Goal: Task Accomplishment & Management: Manage account settings

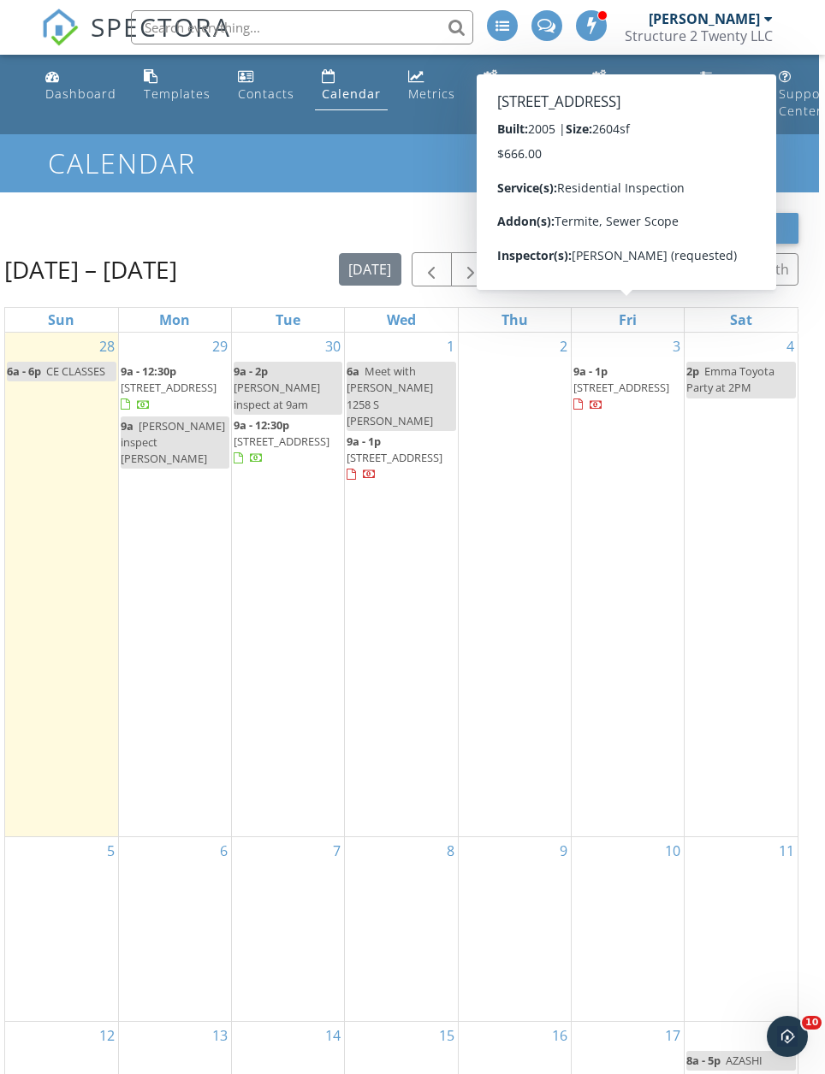
click at [636, 385] on span "[STREET_ADDRESS]" at bounding box center [621, 387] width 96 height 15
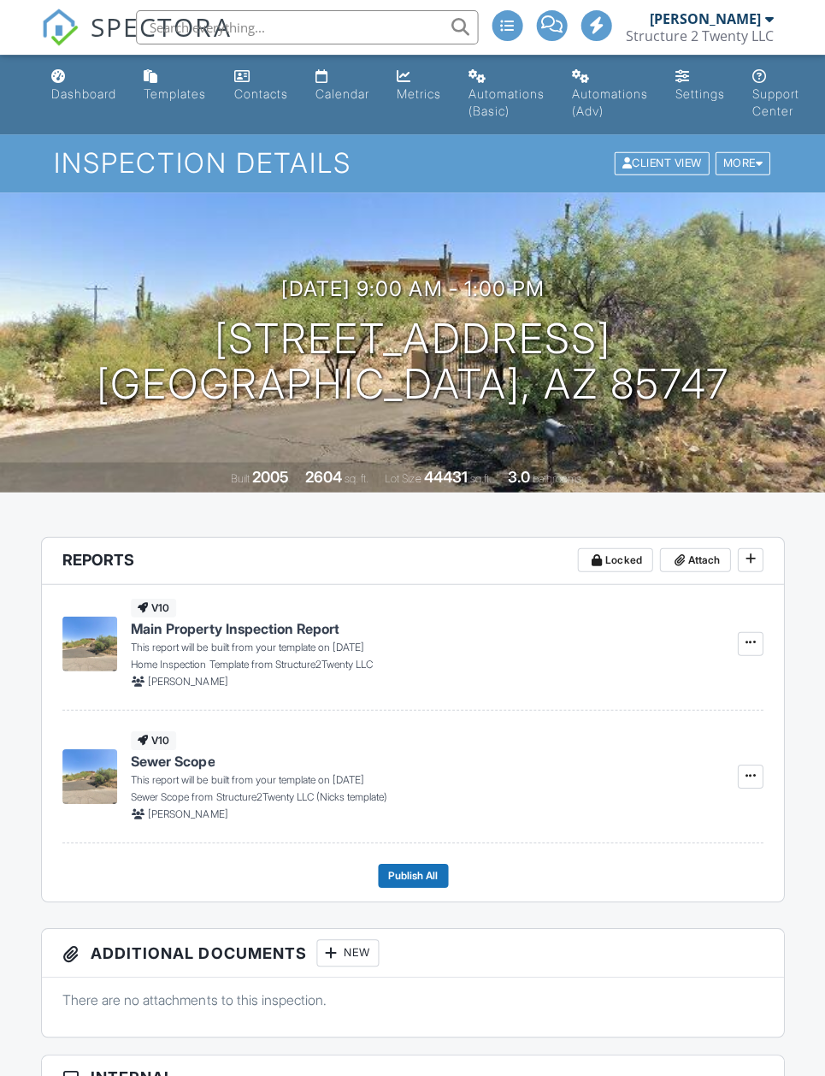
click at [766, 168] on div "More" at bounding box center [743, 163] width 56 height 23
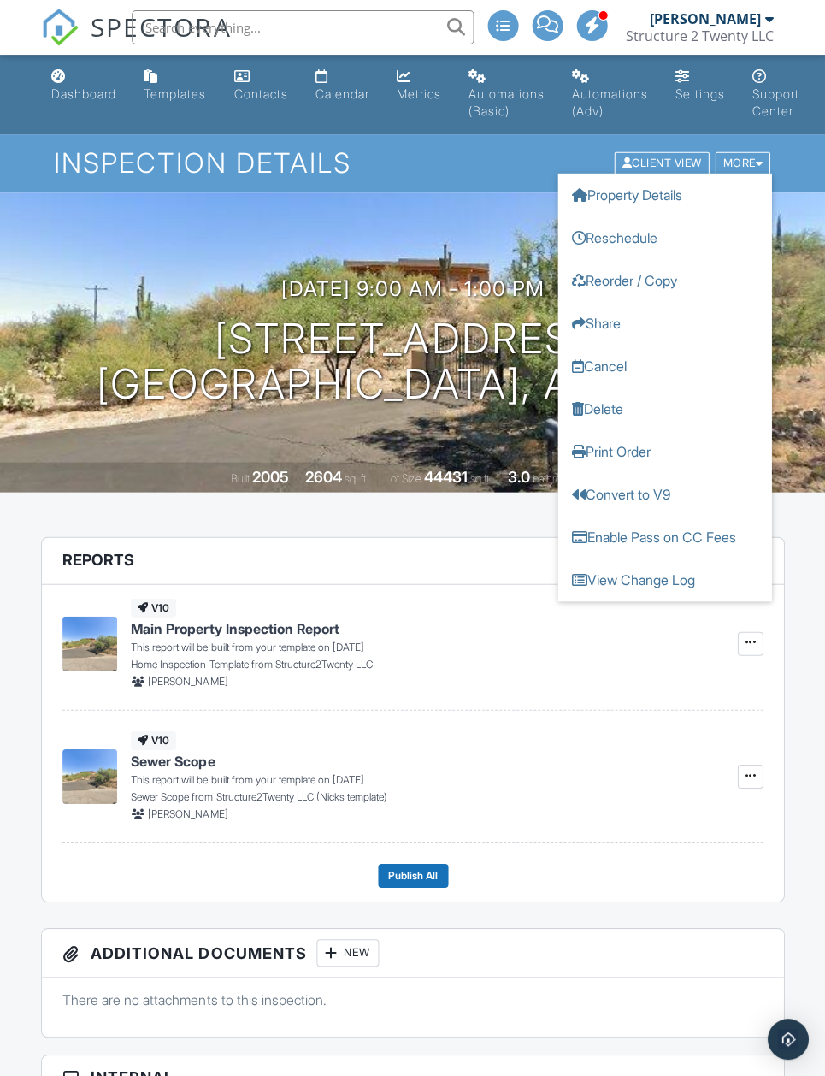
click at [660, 234] on link "Reschedule" at bounding box center [665, 237] width 214 height 43
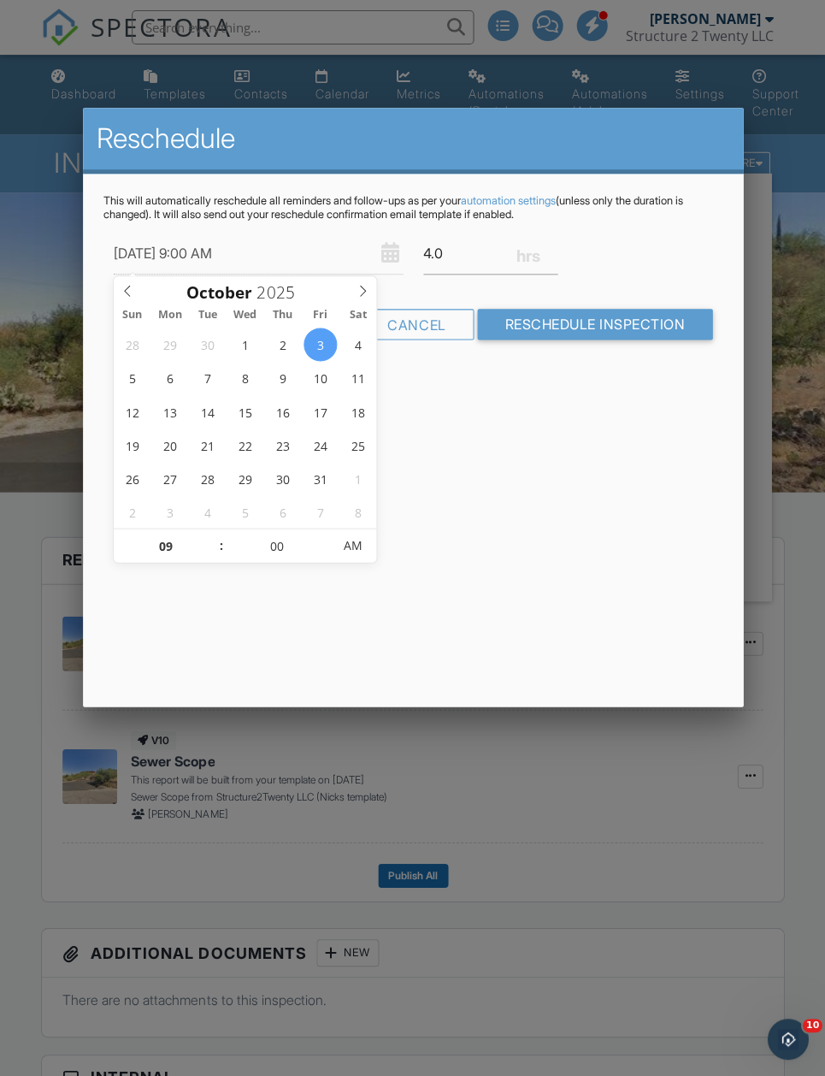
type input "10/06/2025 9:00 AM"
click at [617, 322] on input "Reschedule Inspection" at bounding box center [594, 324] width 235 height 31
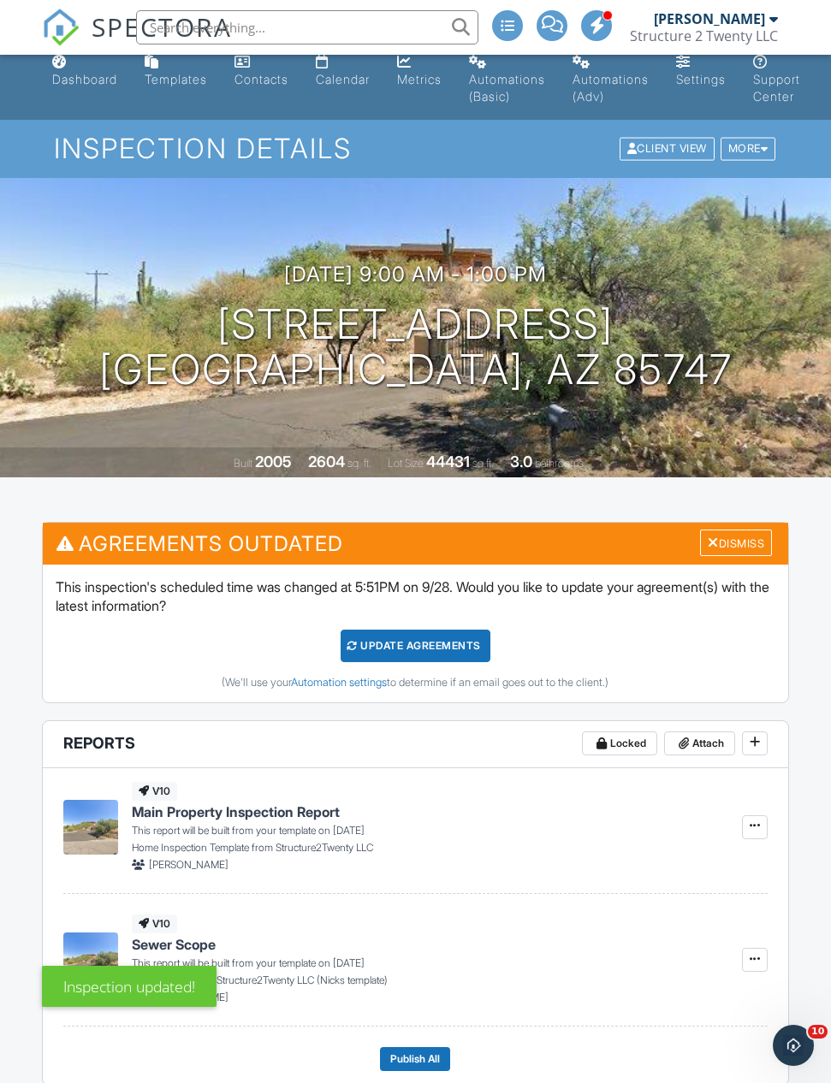
click at [352, 74] on div "Calendar" at bounding box center [343, 79] width 54 height 15
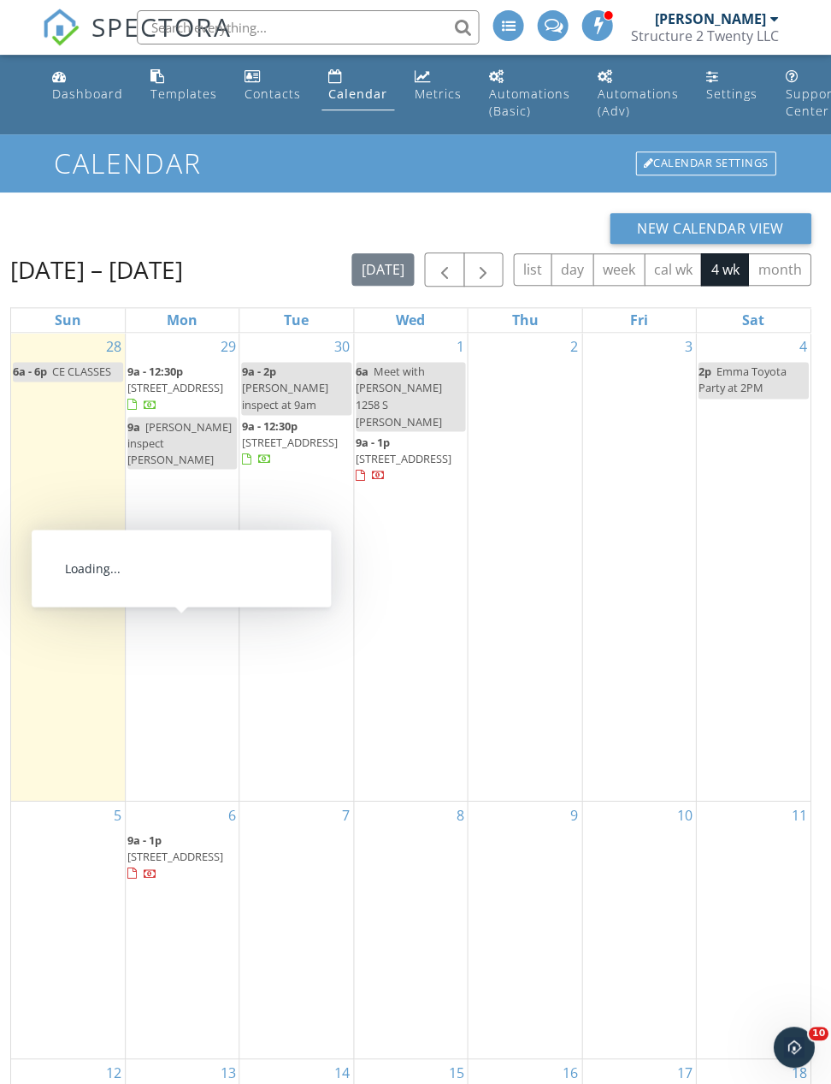
click at [183, 848] on span "[STREET_ADDRESS]" at bounding box center [175, 855] width 96 height 15
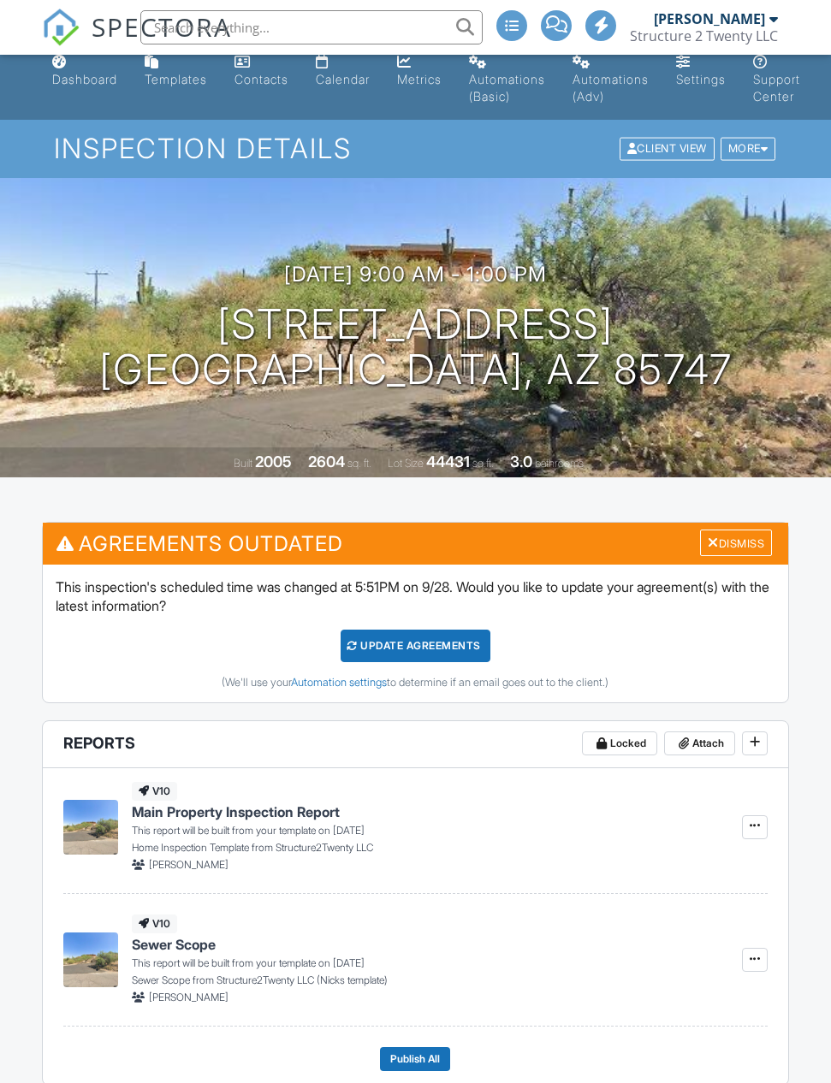
click at [768, 148] on div "More" at bounding box center [748, 149] width 56 height 23
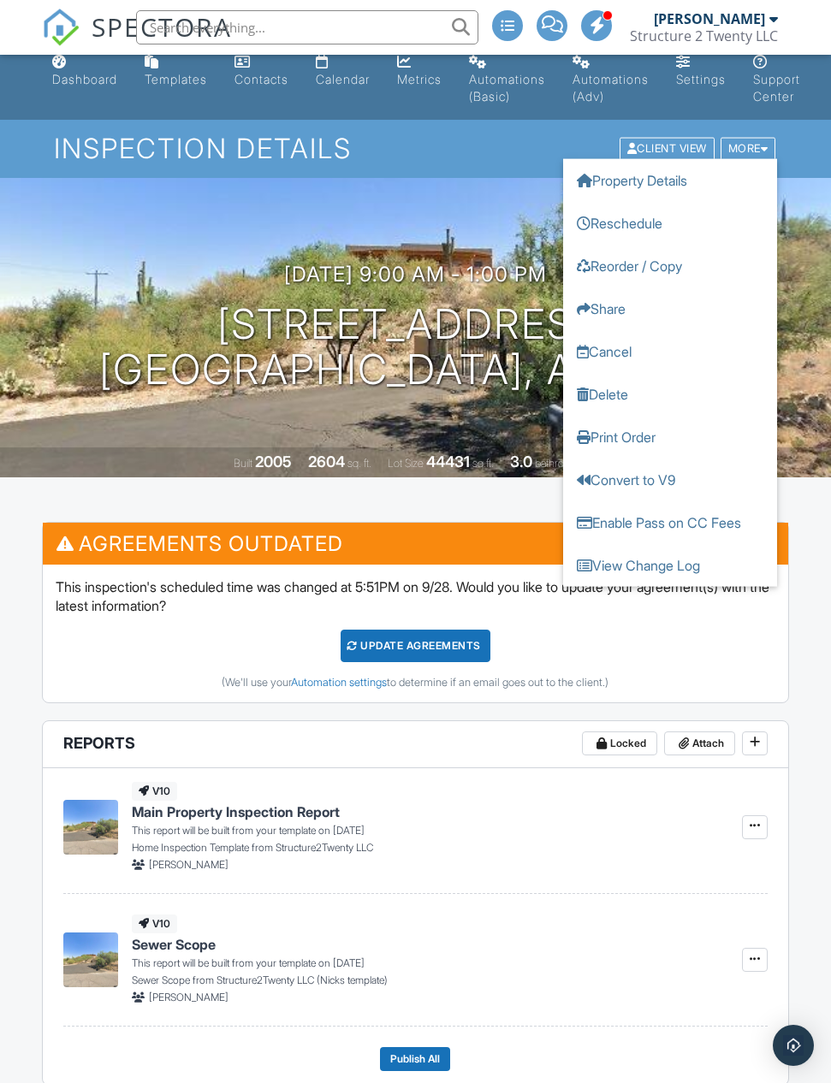
click at [674, 224] on link "Reschedule" at bounding box center [670, 223] width 214 height 43
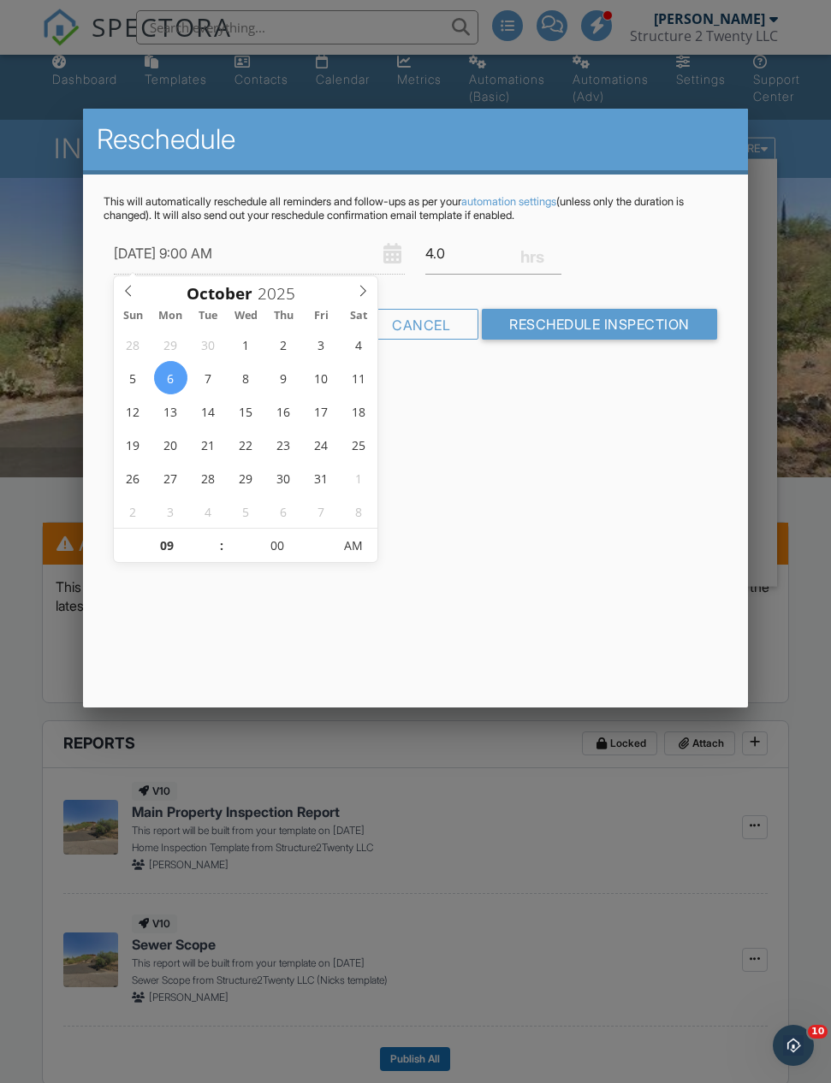
scroll to position [0, 0]
type input "[DATE] 9:00 AM"
click at [611, 323] on input "Reschedule Inspection" at bounding box center [599, 324] width 235 height 31
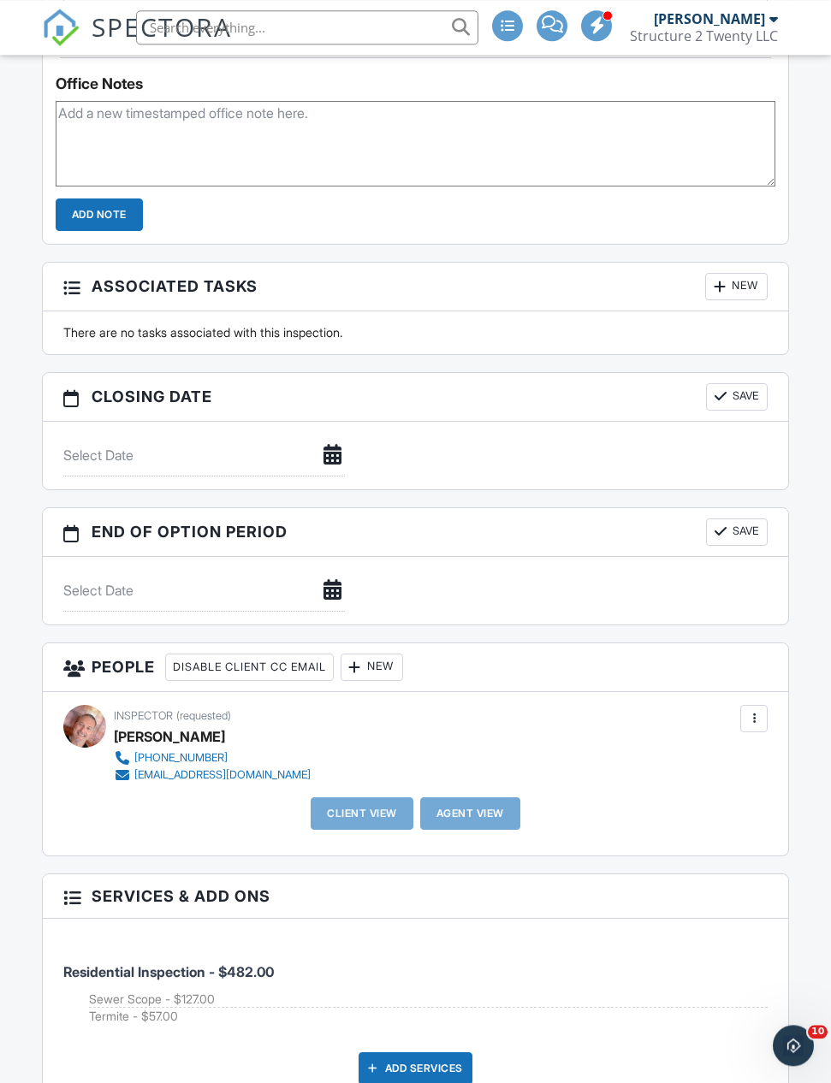
scroll to position [1700, 0]
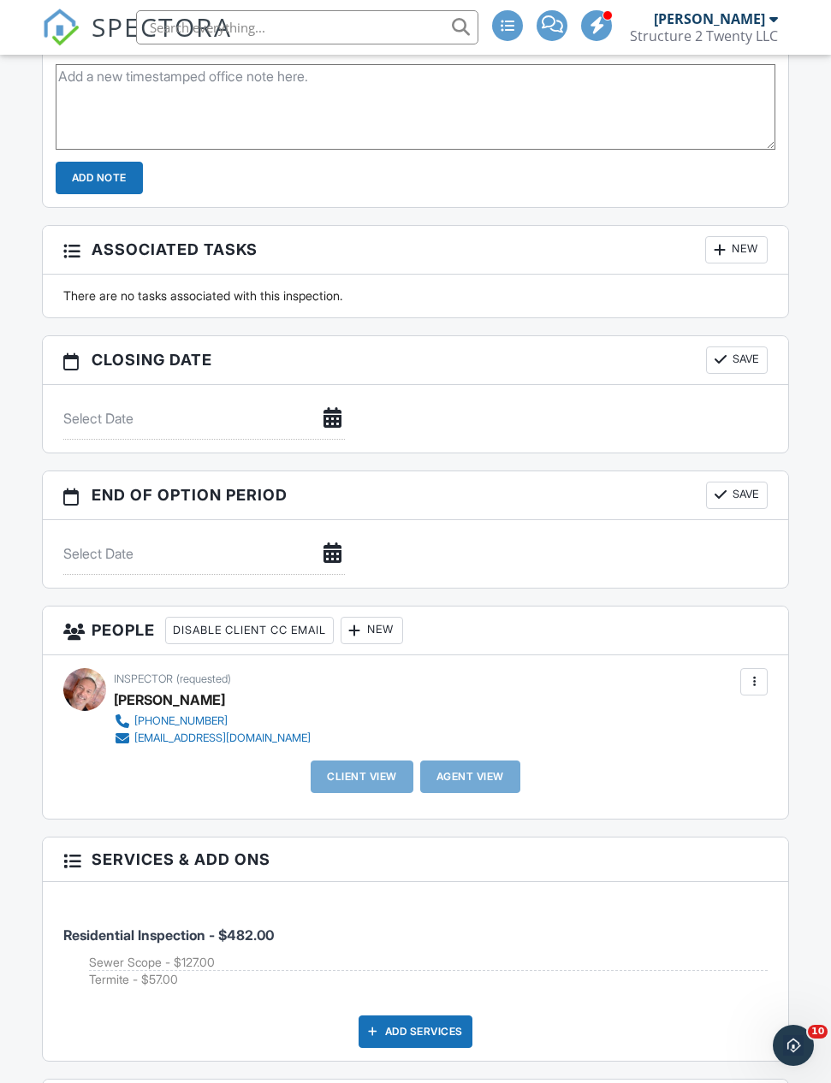
click at [364, 627] on div at bounding box center [354, 630] width 17 height 17
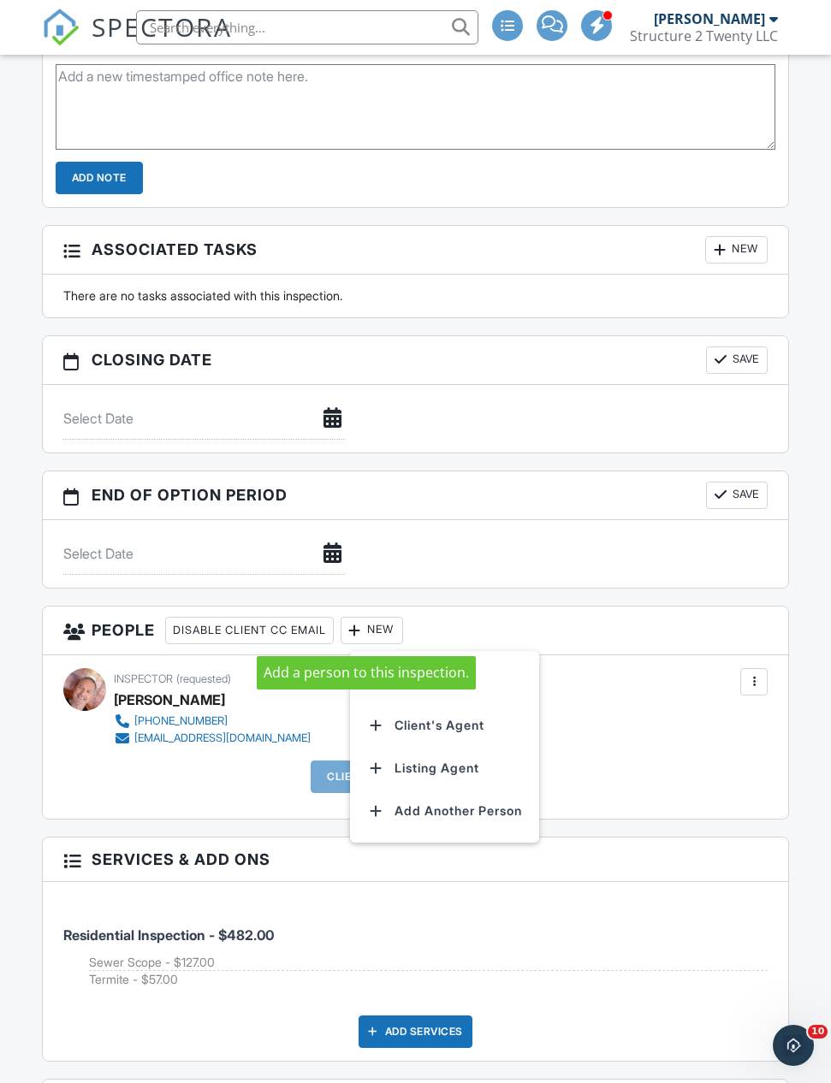
click at [511, 681] on li "Client" at bounding box center [444, 682] width 169 height 43
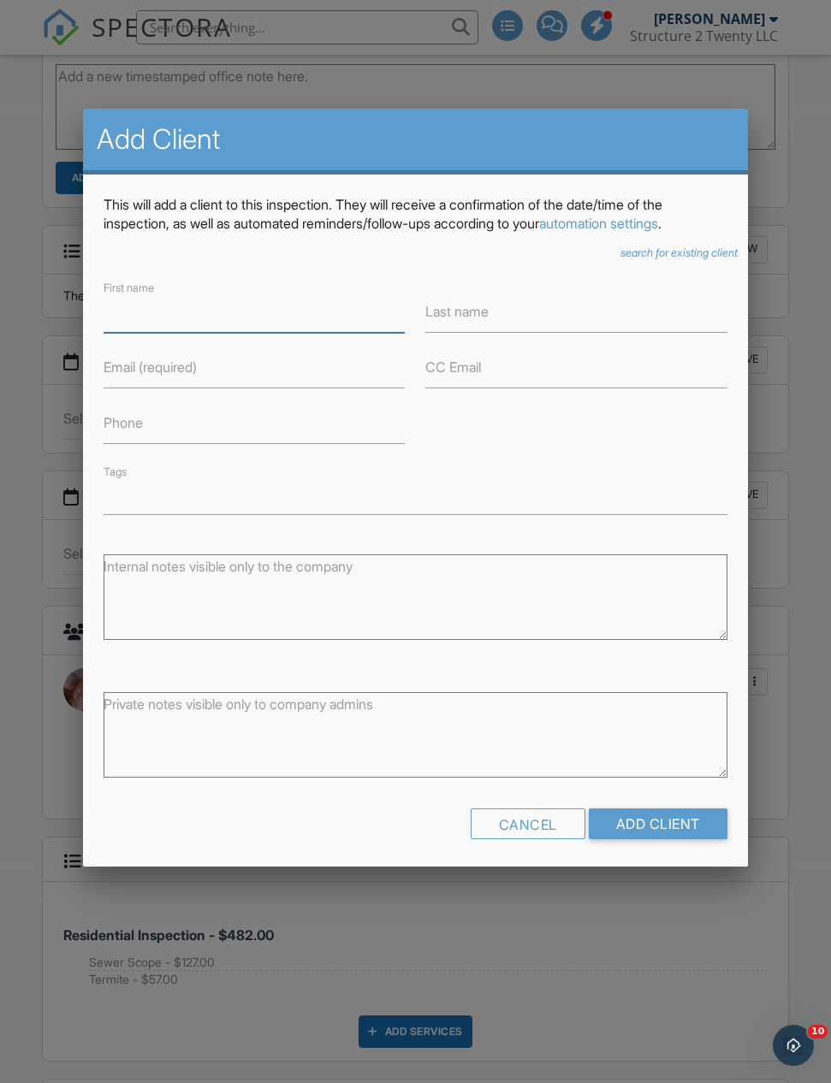
click at [180, 331] on input "First name" at bounding box center [253, 312] width 301 height 42
type input "[PERSON_NAME] & [PERSON_NAME]"
click at [488, 332] on input "Last name" at bounding box center [575, 312] width 301 height 42
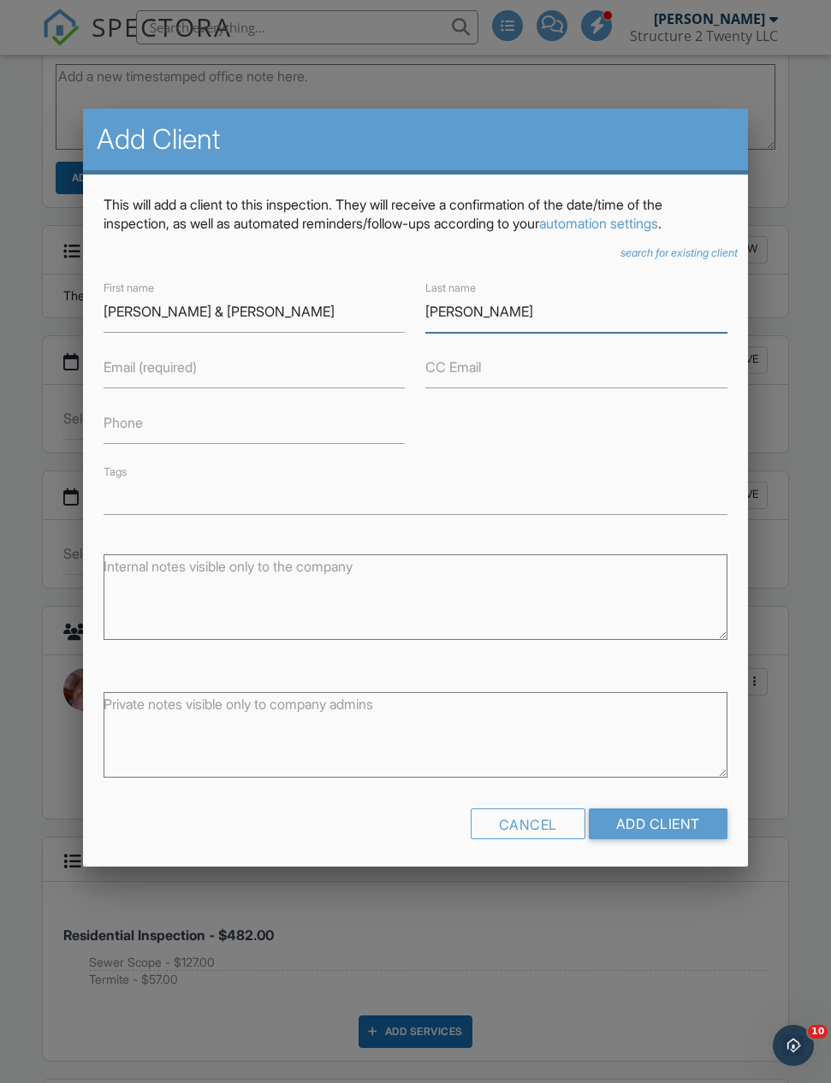
type input "[PERSON_NAME]"
click at [240, 381] on input "Email (required)" at bounding box center [253, 367] width 301 height 42
type input "RJnorsworthy@gmail.com"
click at [488, 381] on input "CC Email" at bounding box center [575, 367] width 301 height 42
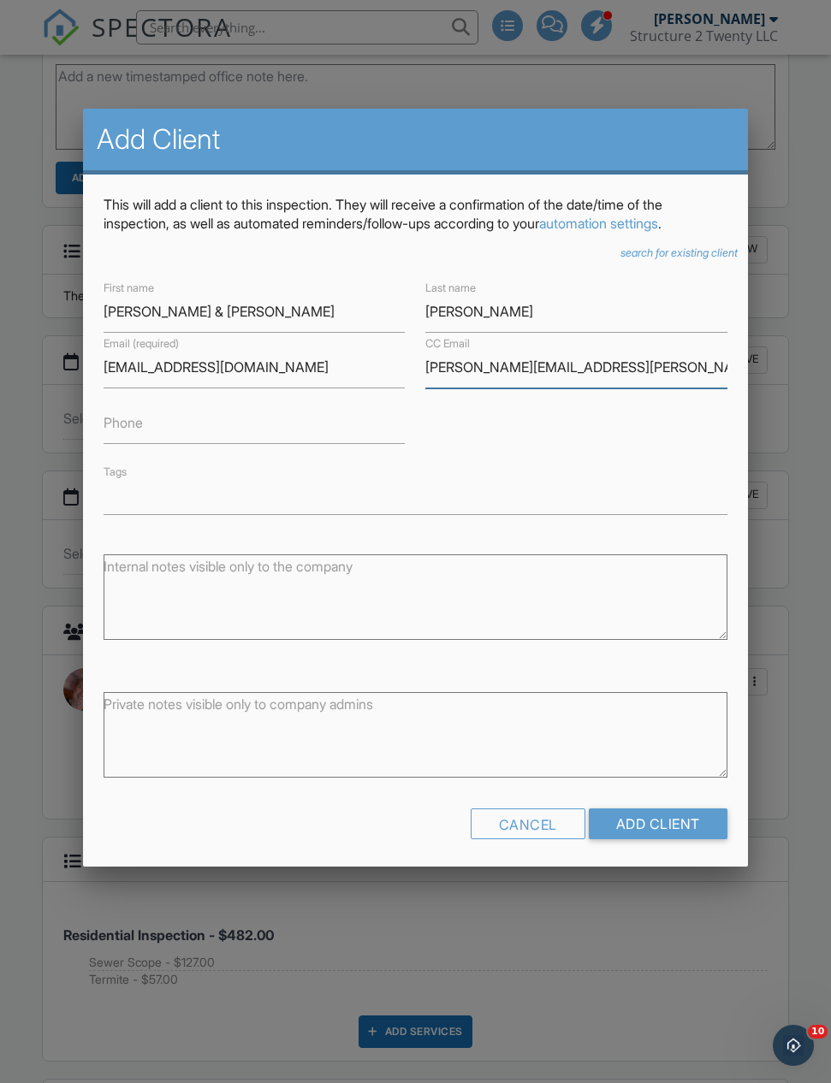
type input "[PERSON_NAME][EMAIL_ADDRESS][PERSON_NAME][DOMAIN_NAME]"
click at [248, 443] on input "Phone" at bounding box center [253, 423] width 301 height 42
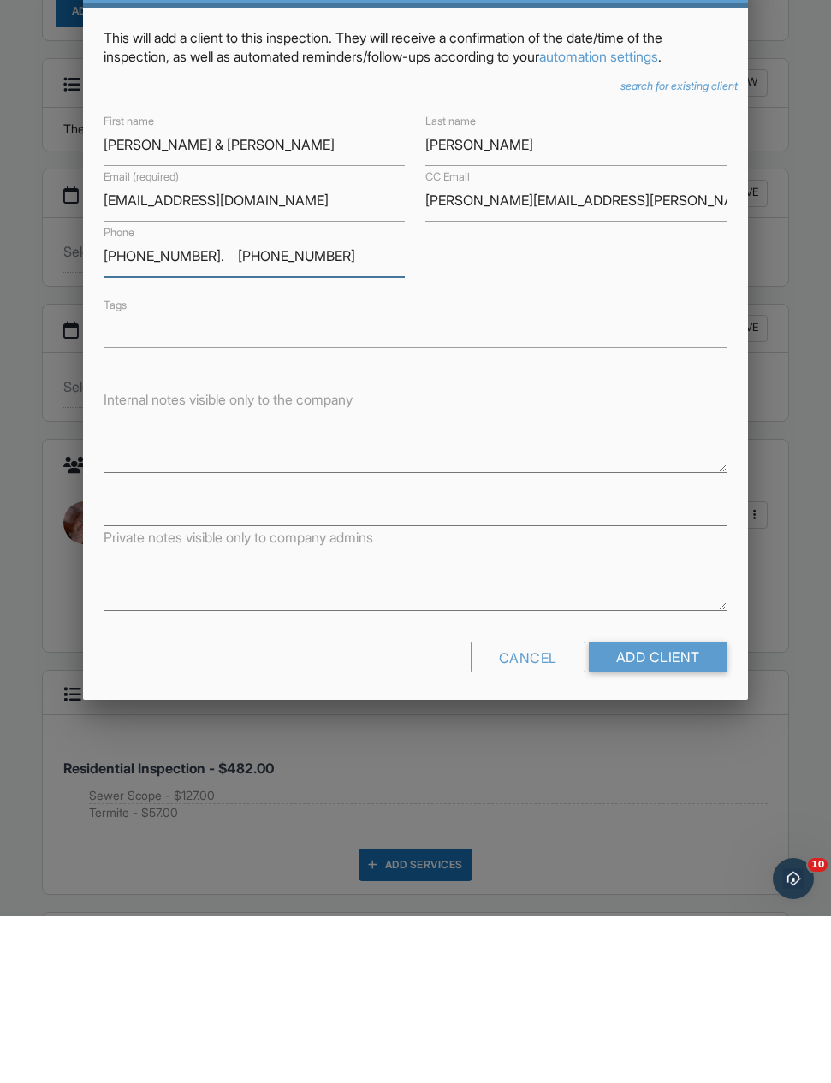
type input "[PHONE_NUMBER]. [PHONE_NUMBER]"
click at [672, 808] on input "Add Client" at bounding box center [657, 823] width 139 height 31
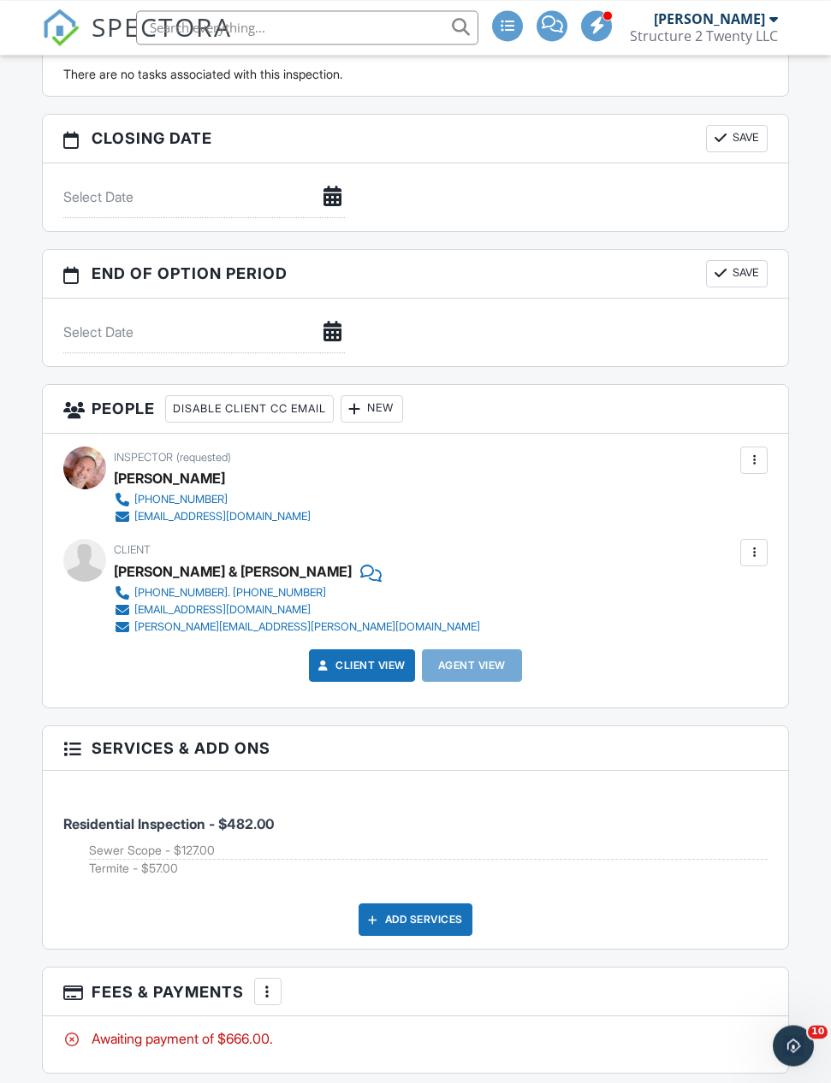
scroll to position [1967, 0]
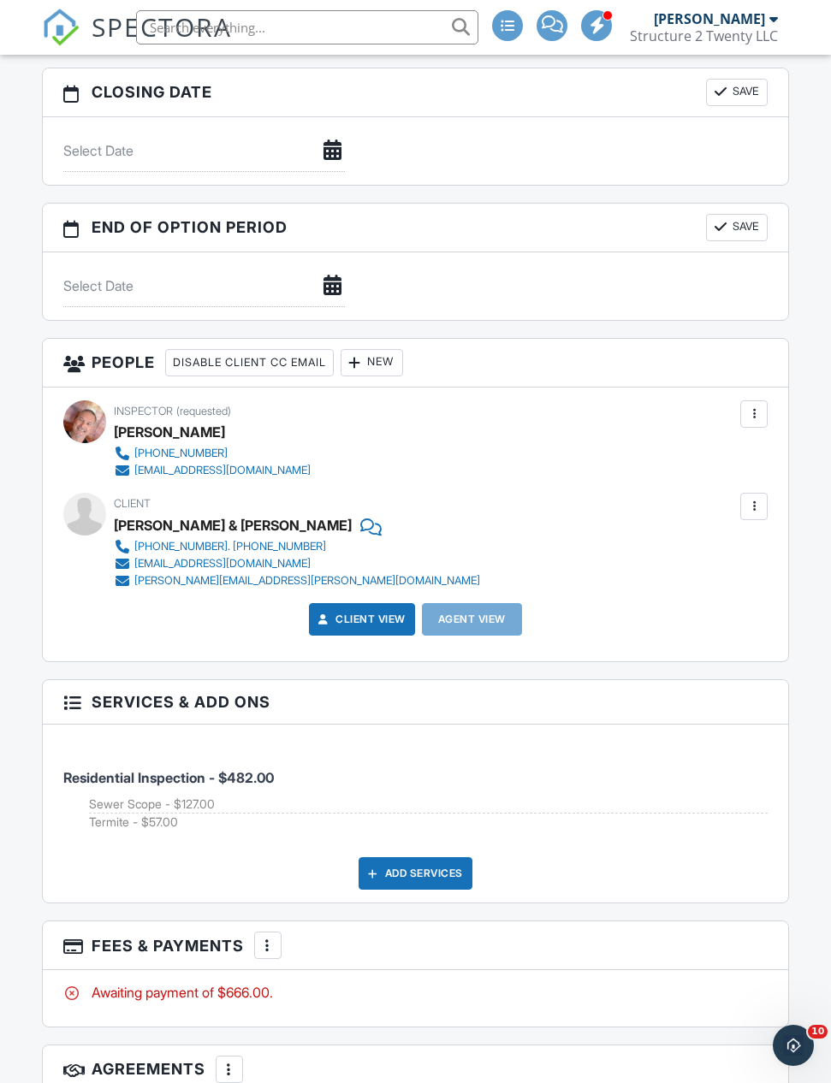
click at [388, 369] on div "New" at bounding box center [371, 362] width 62 height 27
click at [364, 361] on div at bounding box center [354, 362] width 17 height 17
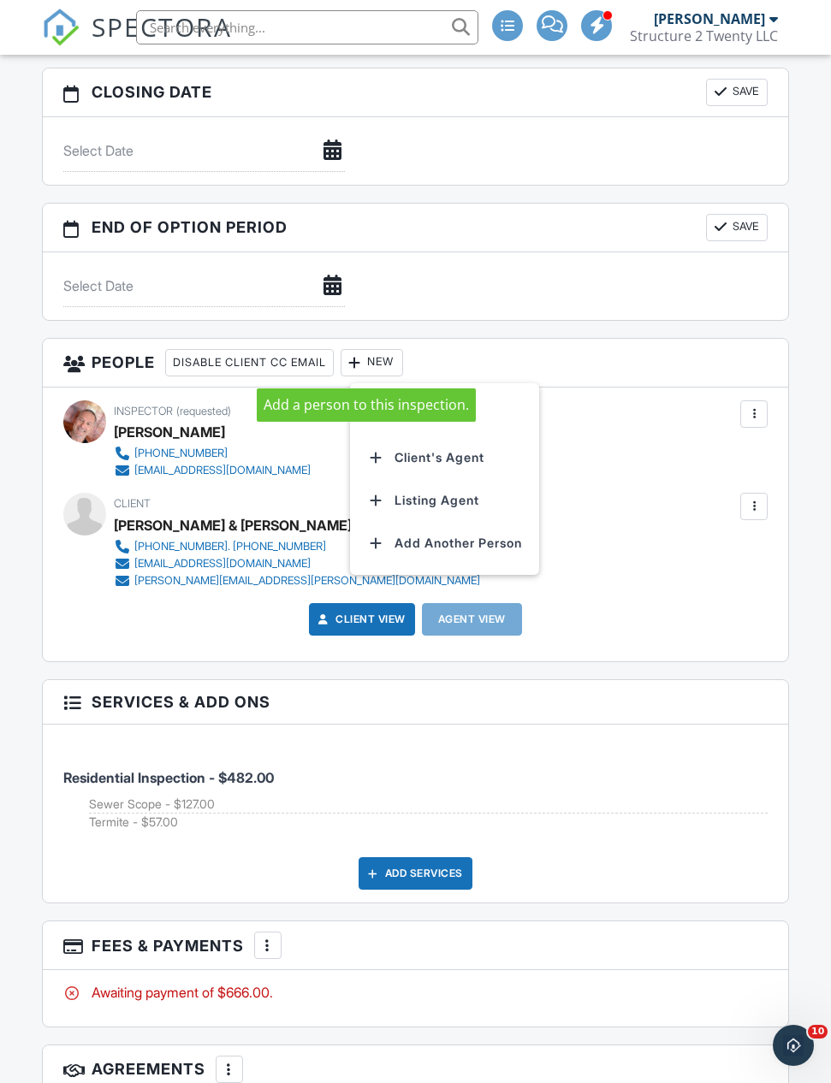
click at [494, 462] on li "Client's Agent" at bounding box center [444, 457] width 169 height 43
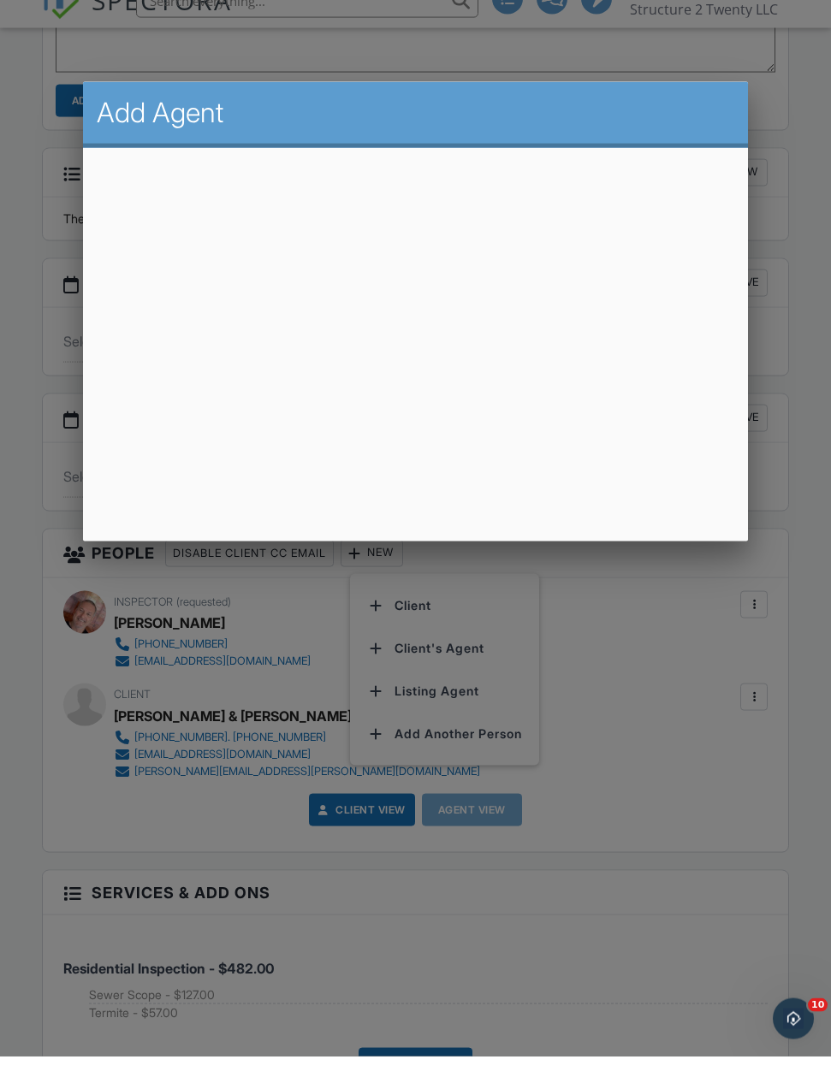
scroll to position [1777, 0]
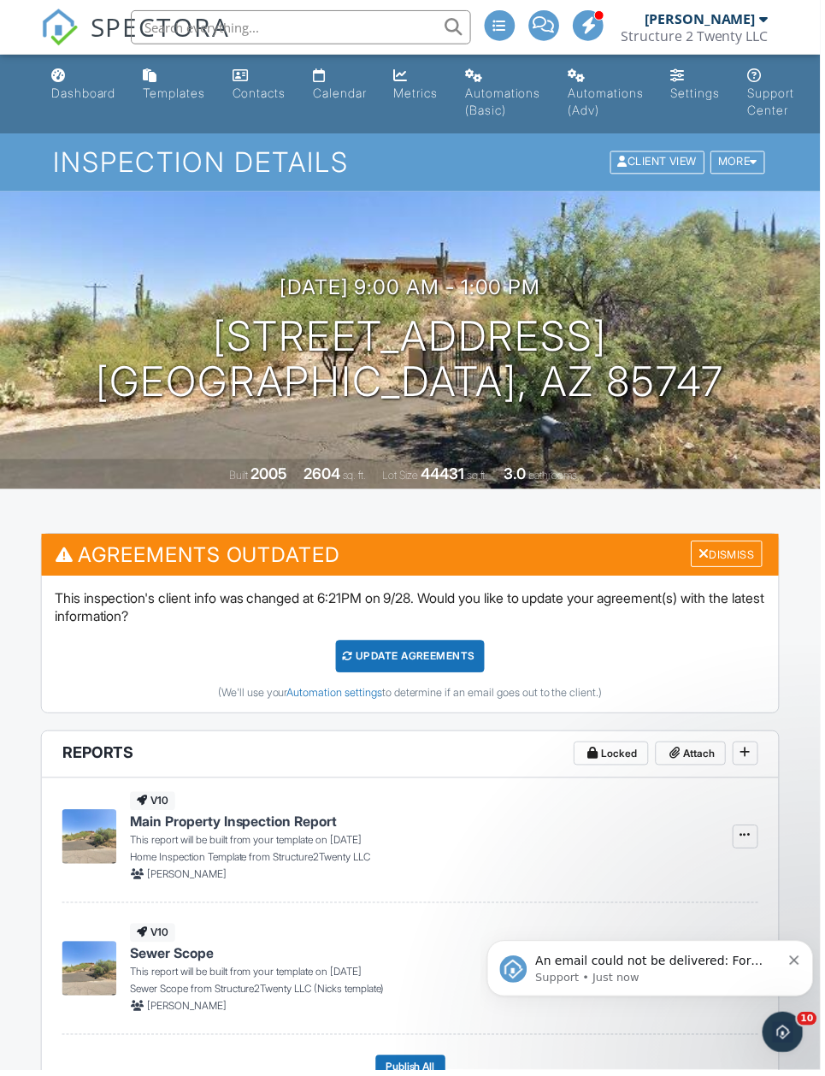
click at [450, 660] on div "Update Agreements" at bounding box center [413, 660] width 150 height 33
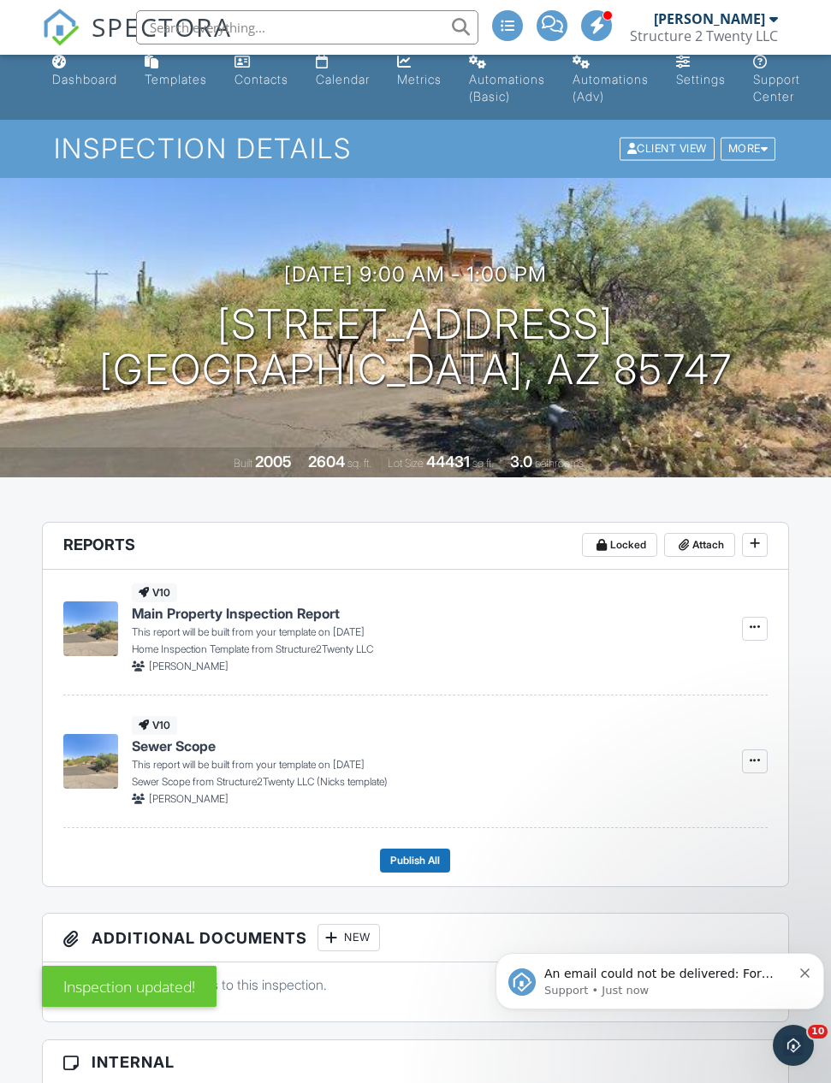
click at [357, 74] on div "Calendar" at bounding box center [343, 79] width 54 height 15
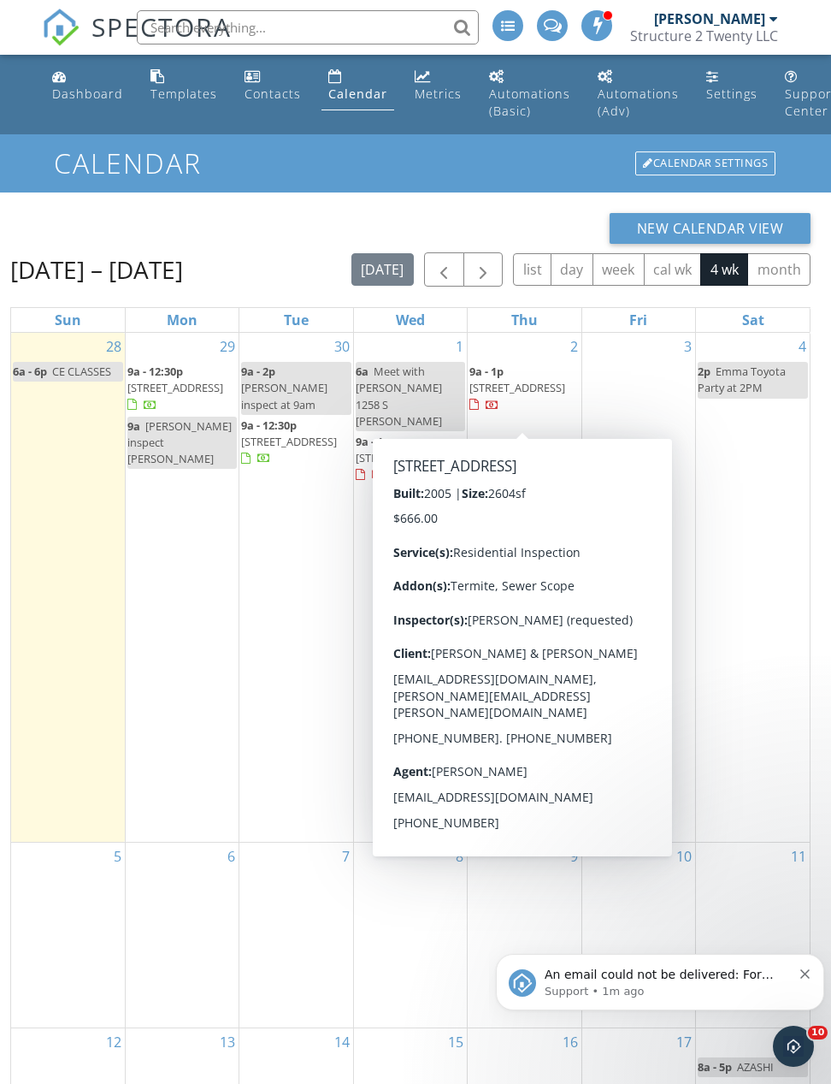
click at [528, 393] on span "12101 E Thunderhead Ranch Rd, Tucson 85747" at bounding box center [518, 387] width 96 height 15
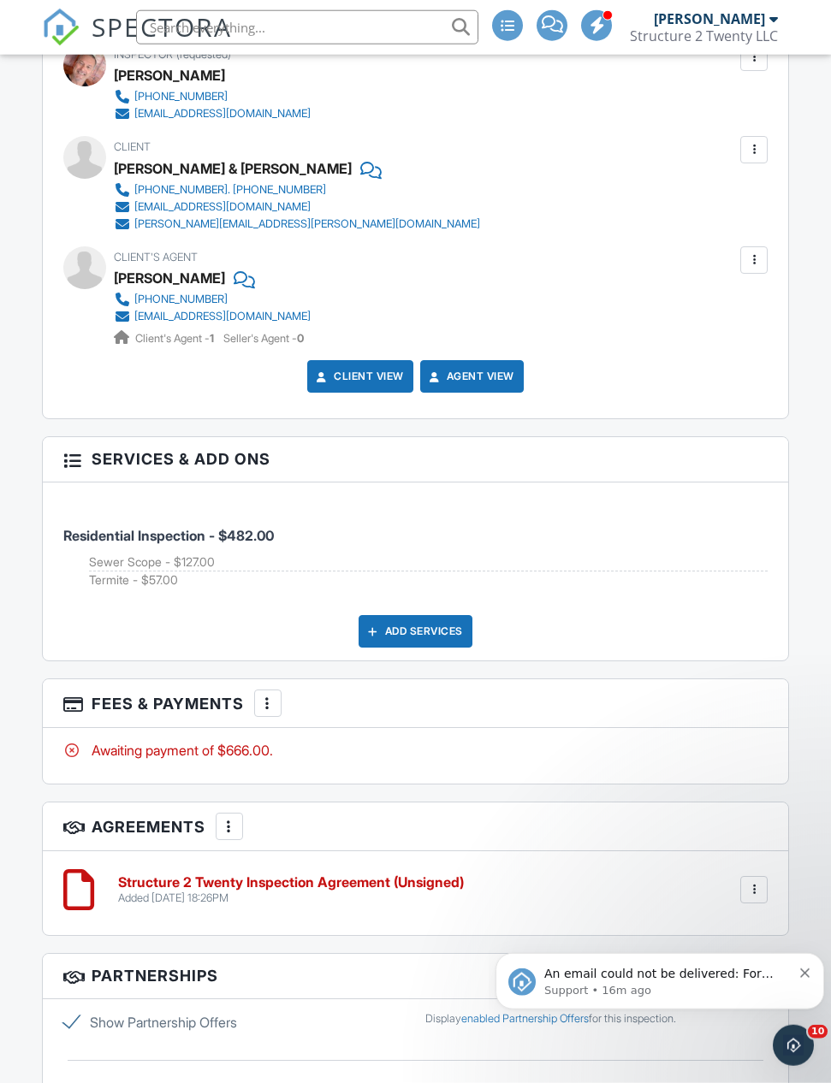
scroll to position [2219, 0]
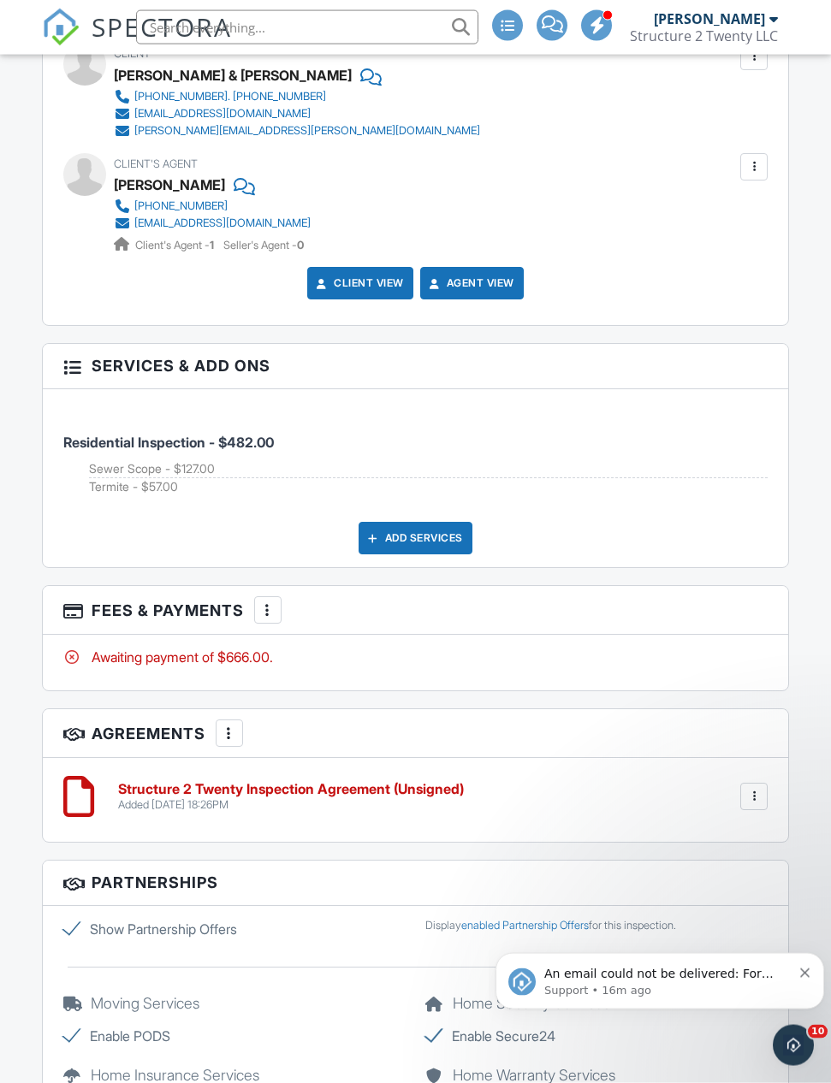
click at [268, 617] on div at bounding box center [267, 609] width 17 height 17
click at [272, 618] on div at bounding box center [267, 609] width 17 height 17
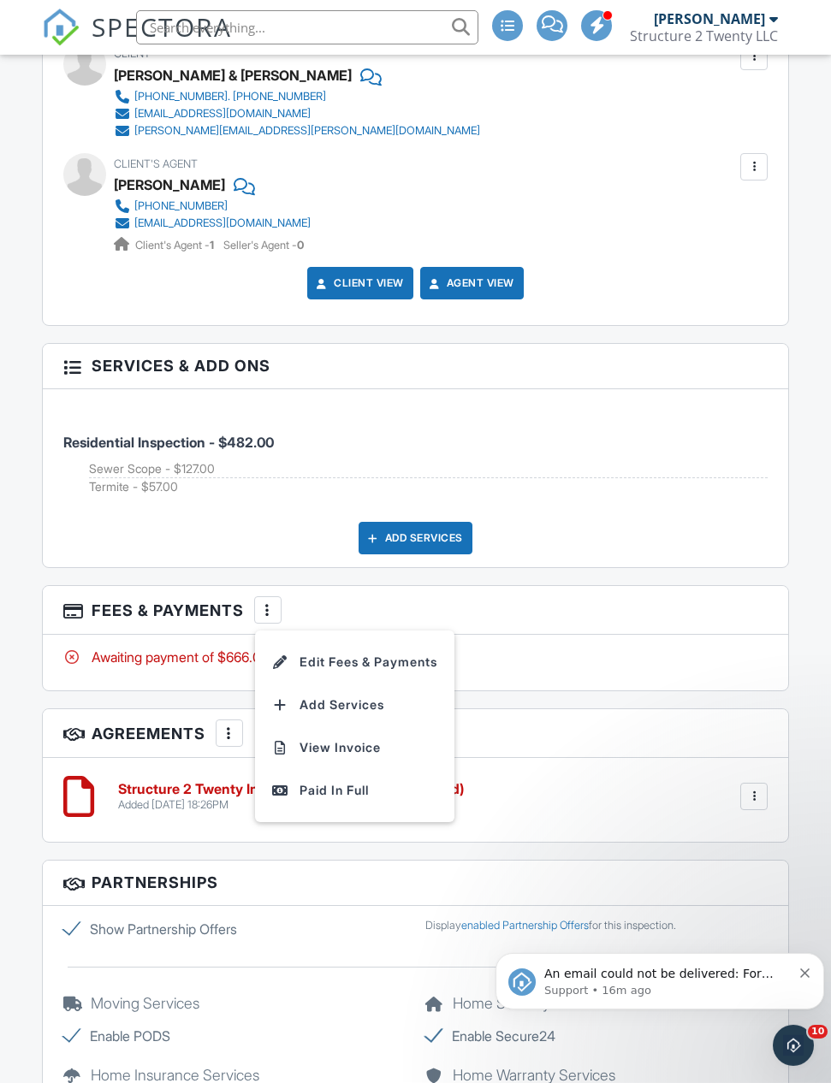
click at [381, 754] on li "View Invoice" at bounding box center [354, 747] width 179 height 43
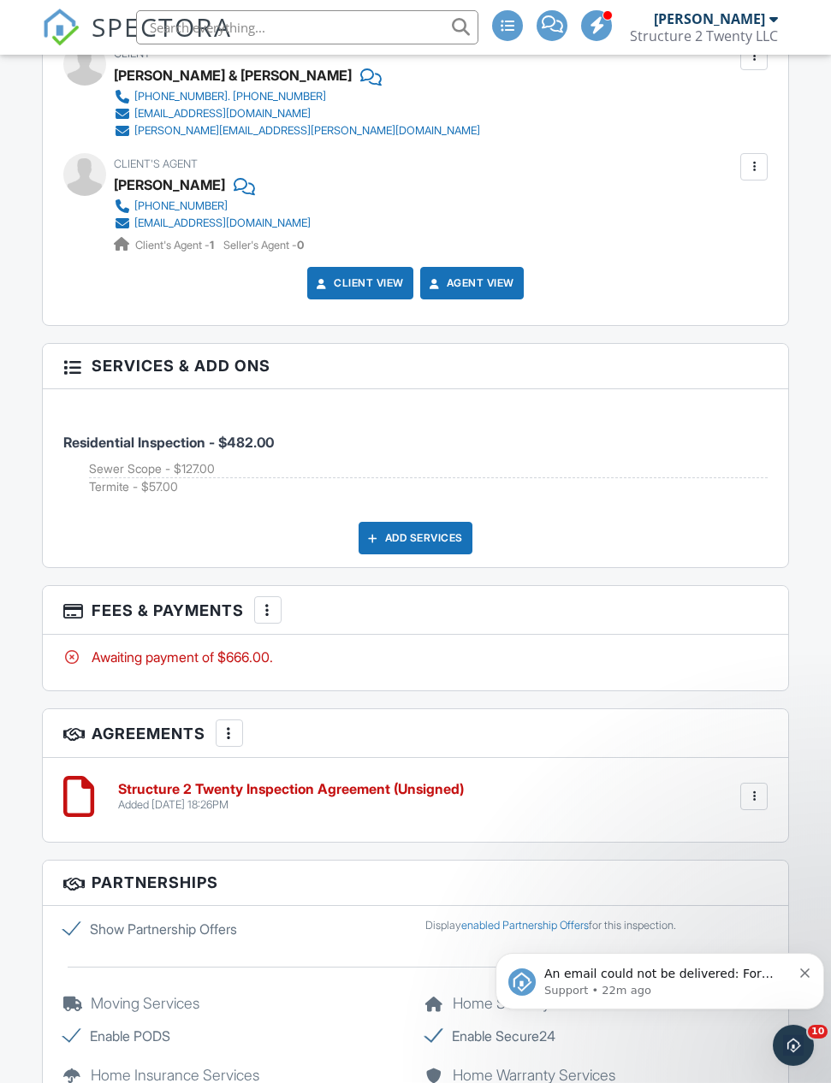
scroll to position [2374, 0]
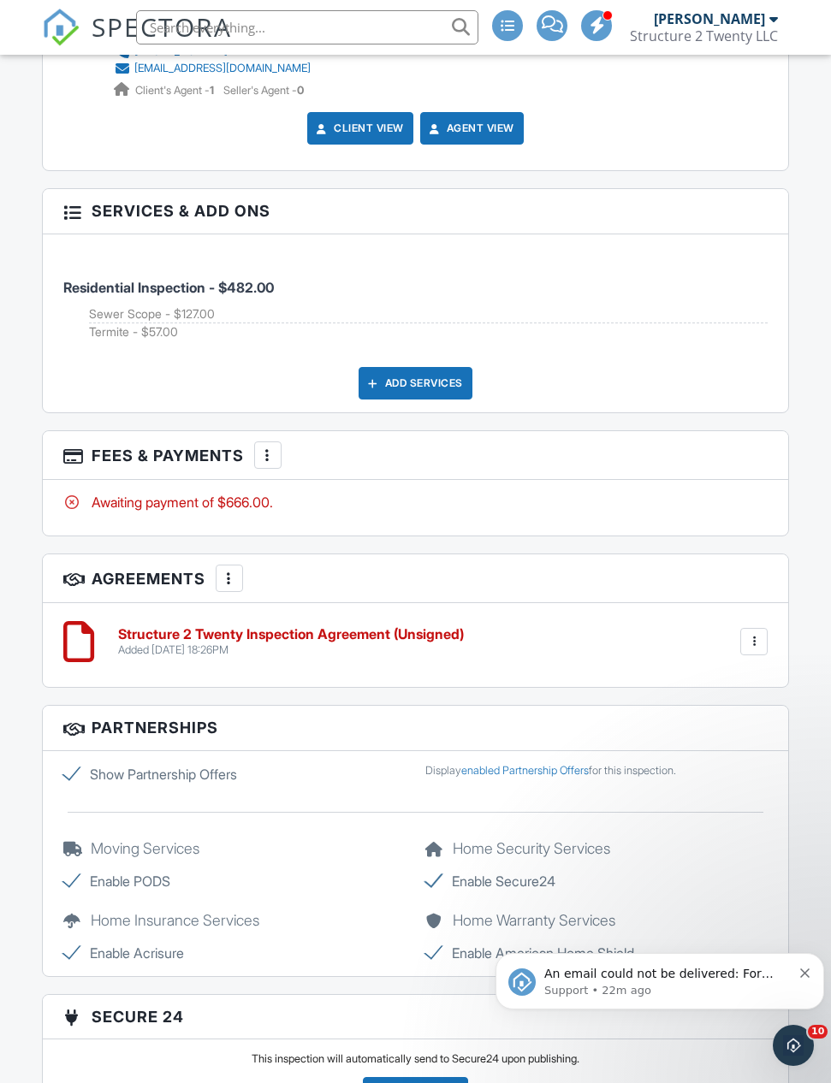
click at [448, 388] on div "Add Services" at bounding box center [415, 383] width 114 height 33
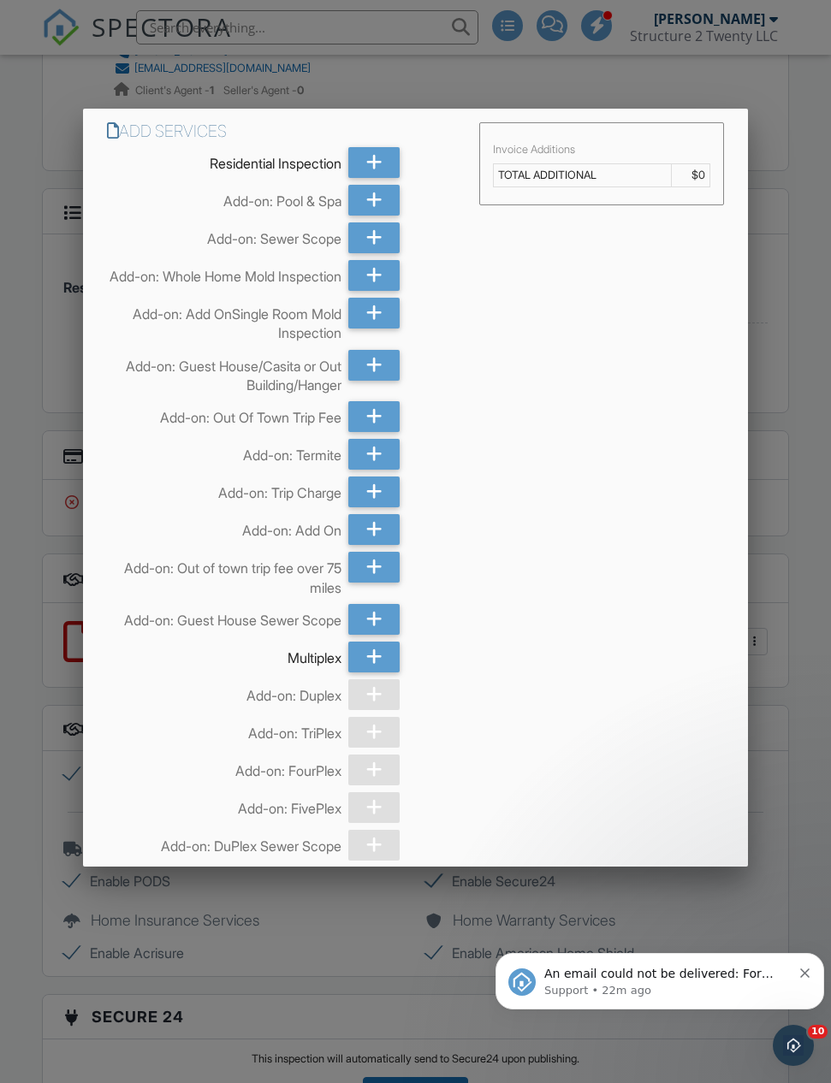
click at [781, 567] on div at bounding box center [415, 591] width 831 height 1354
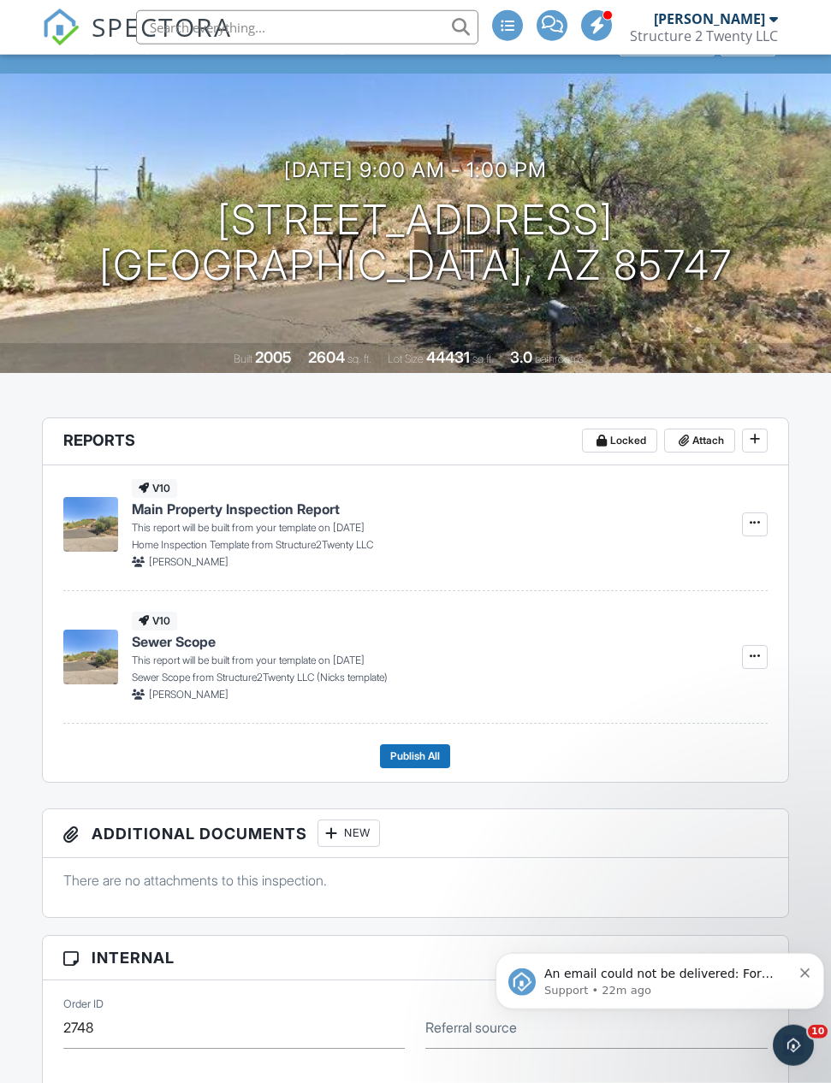
scroll to position [0, 0]
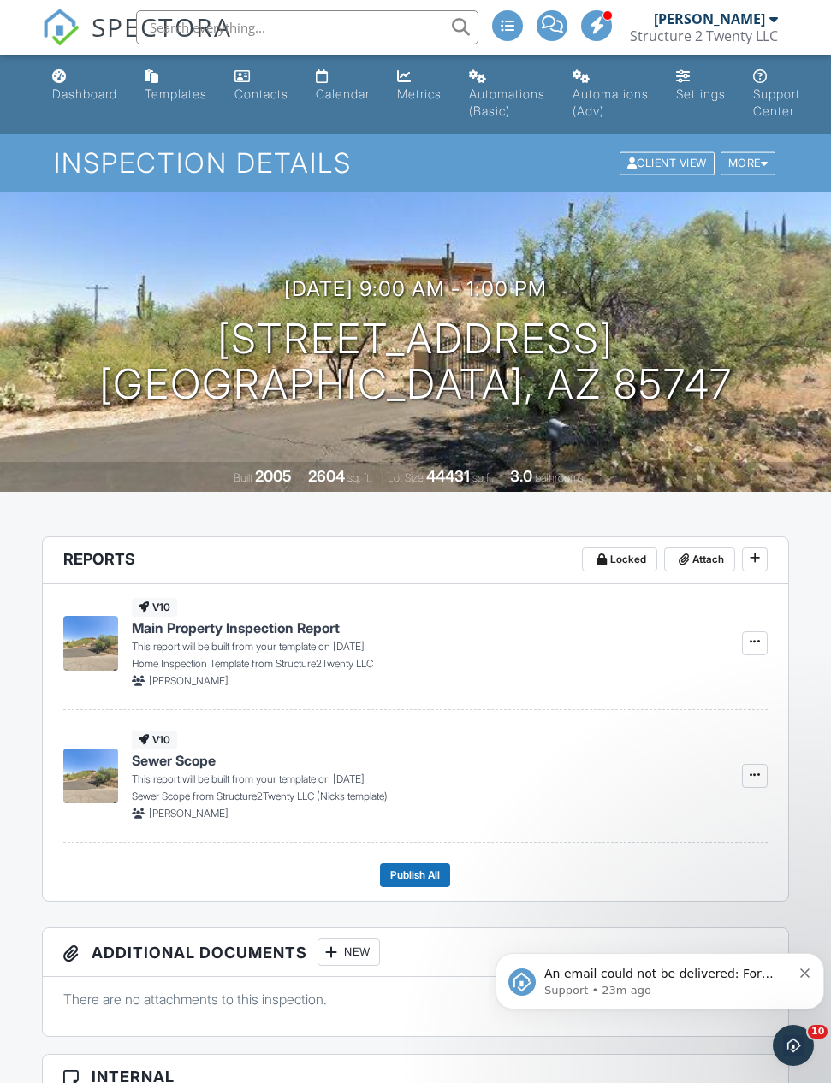
click at [772, 159] on div "More" at bounding box center [748, 163] width 56 height 23
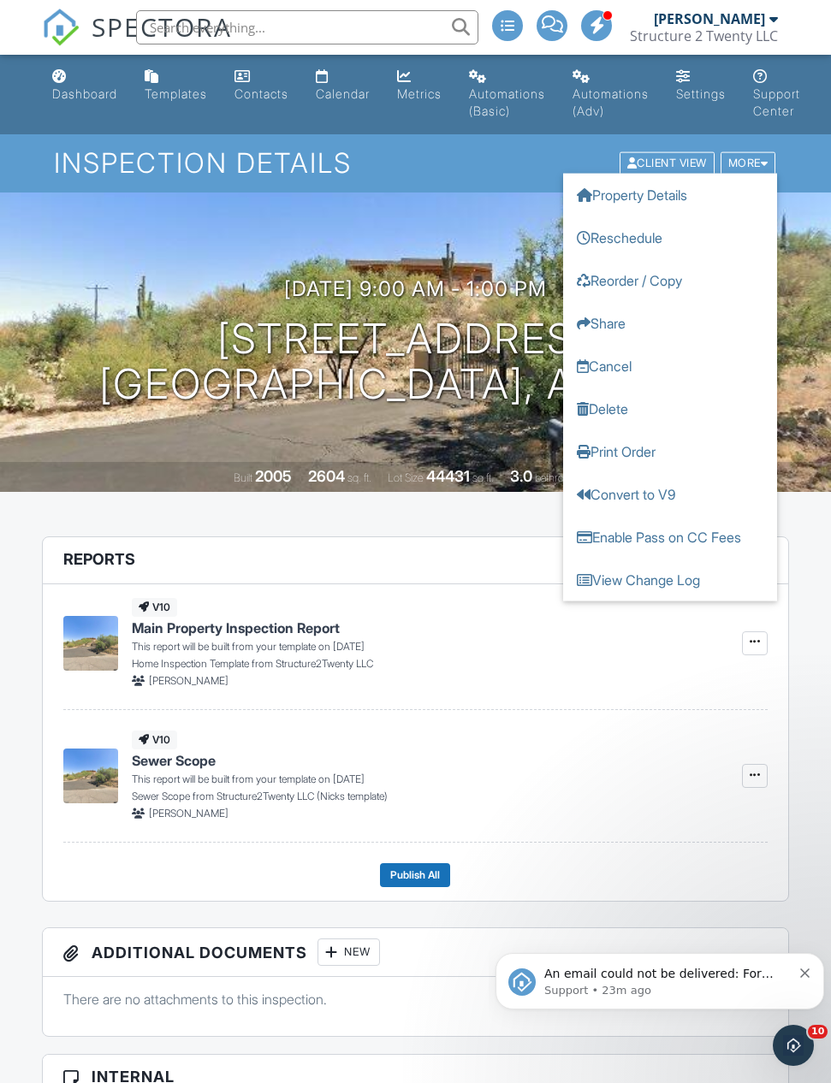
click at [455, 229] on div "10/02/2025 9:00 am - 1:00 pm 12101 E Thunderhead Ranch Rd Tucson, AZ 85747 Buil…" at bounding box center [415, 341] width 831 height 299
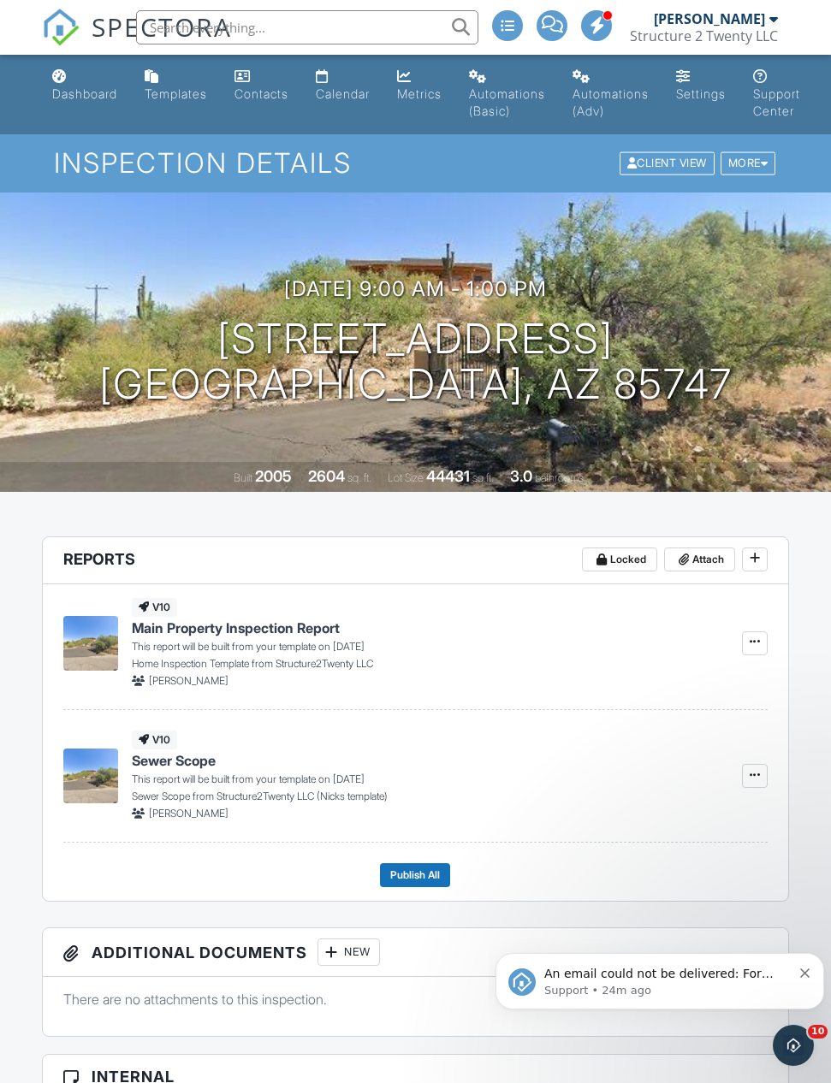
click at [358, 99] on div "Calendar" at bounding box center [343, 93] width 54 height 15
